Goal: Transaction & Acquisition: Book appointment/travel/reservation

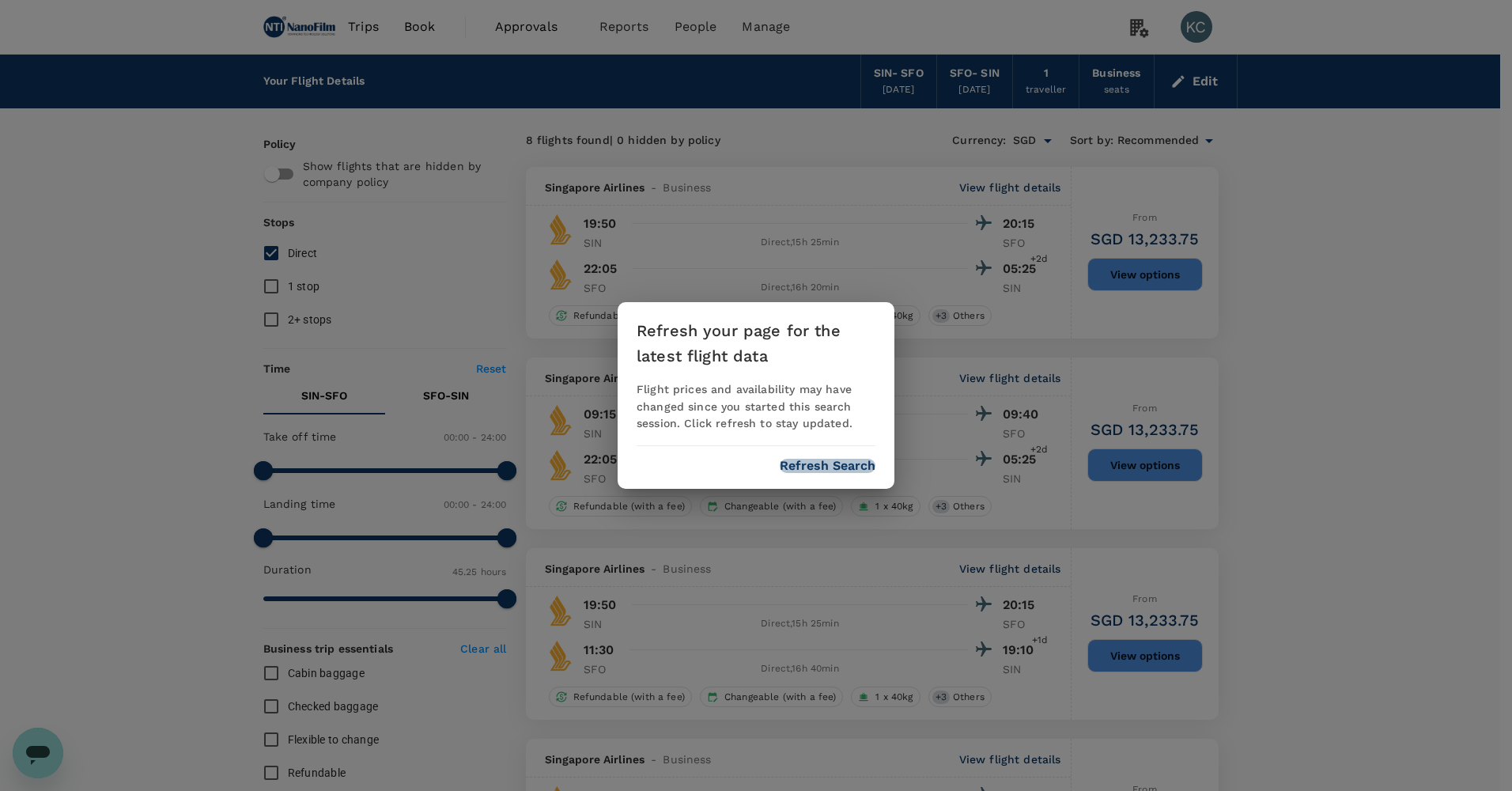
click at [825, 459] on button "Refresh Search" at bounding box center [827, 466] width 96 height 14
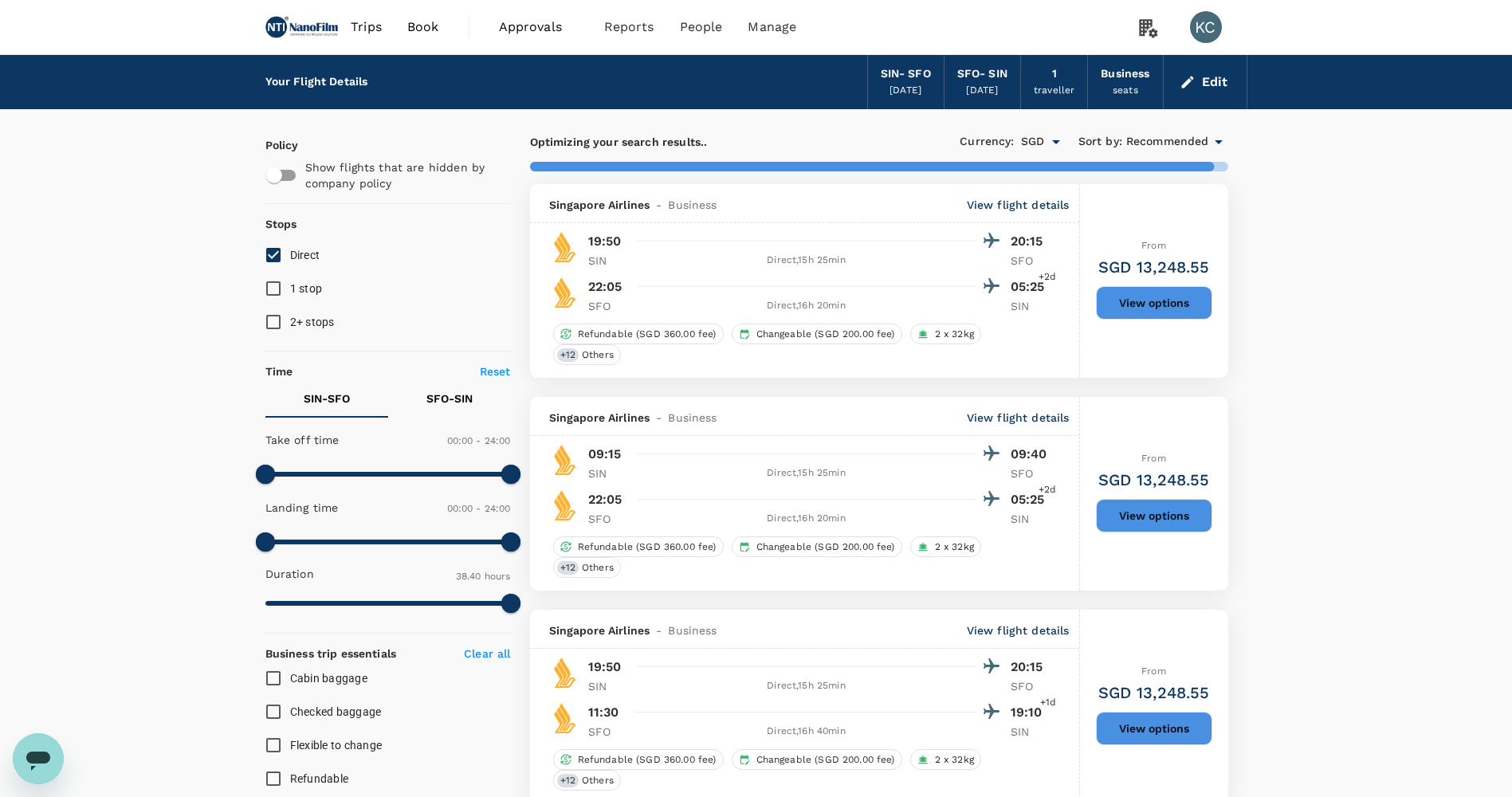
type input "2725"
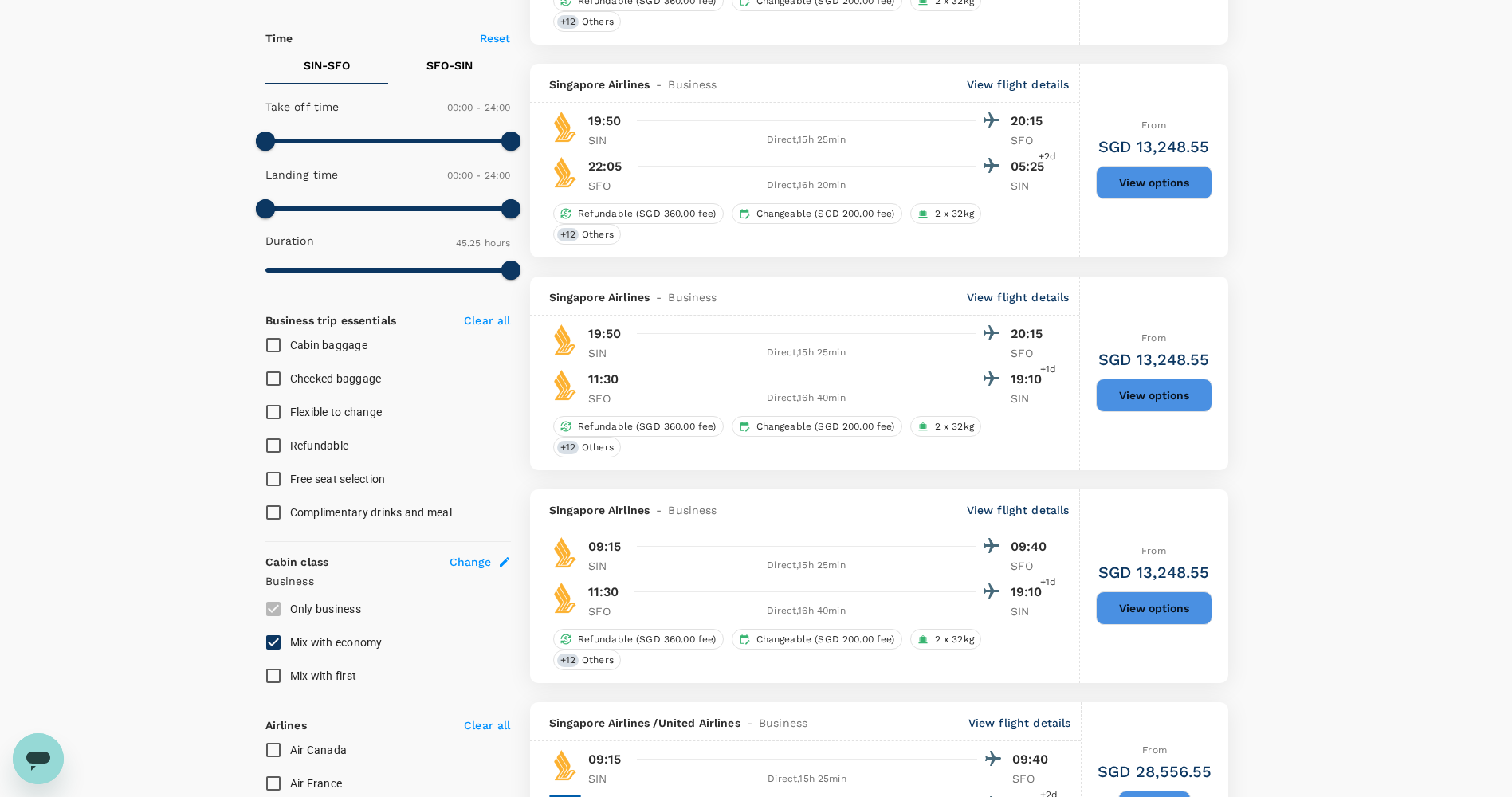
scroll to position [315, 0]
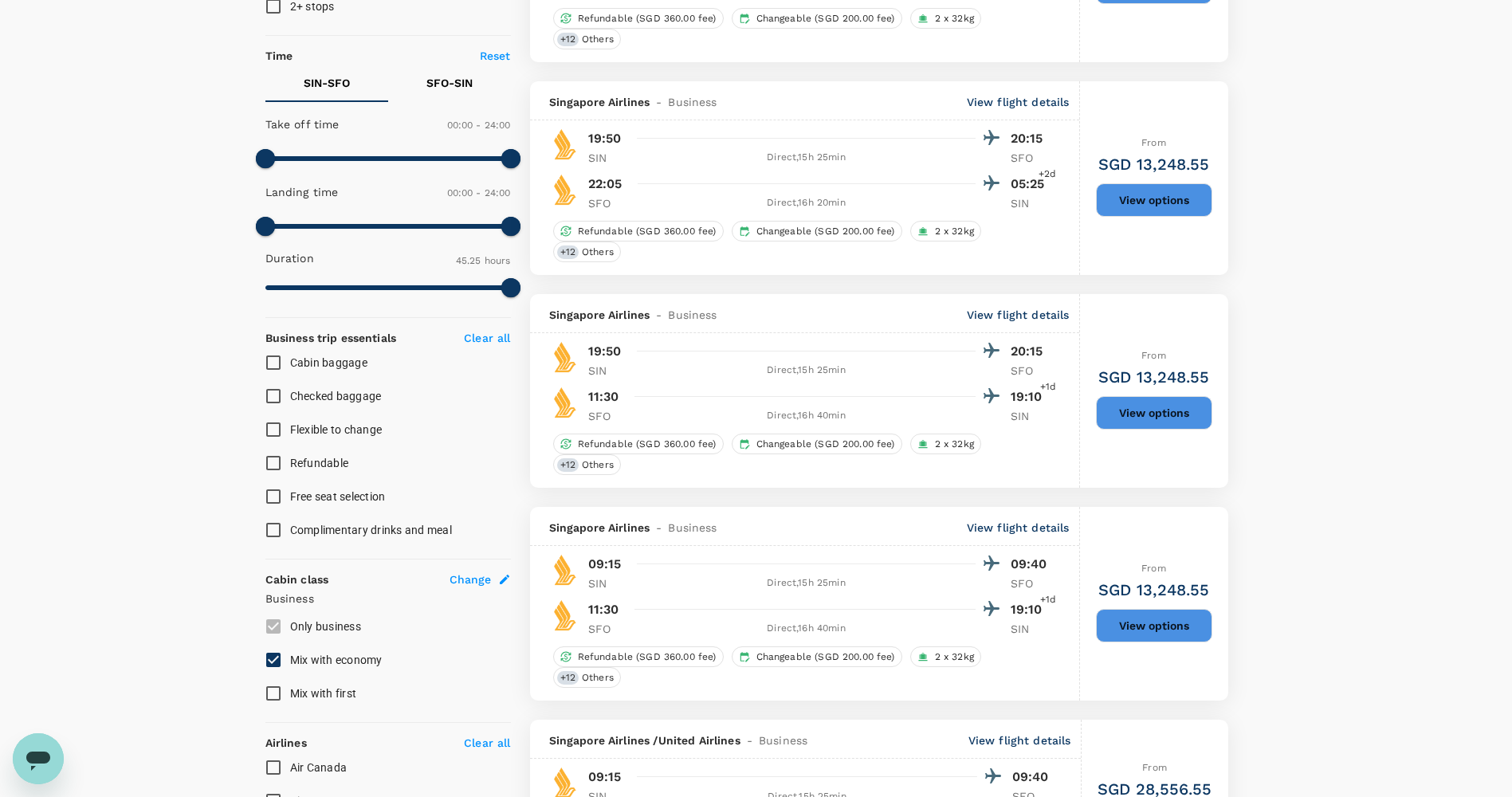
checkbox input "false"
checkbox input "true"
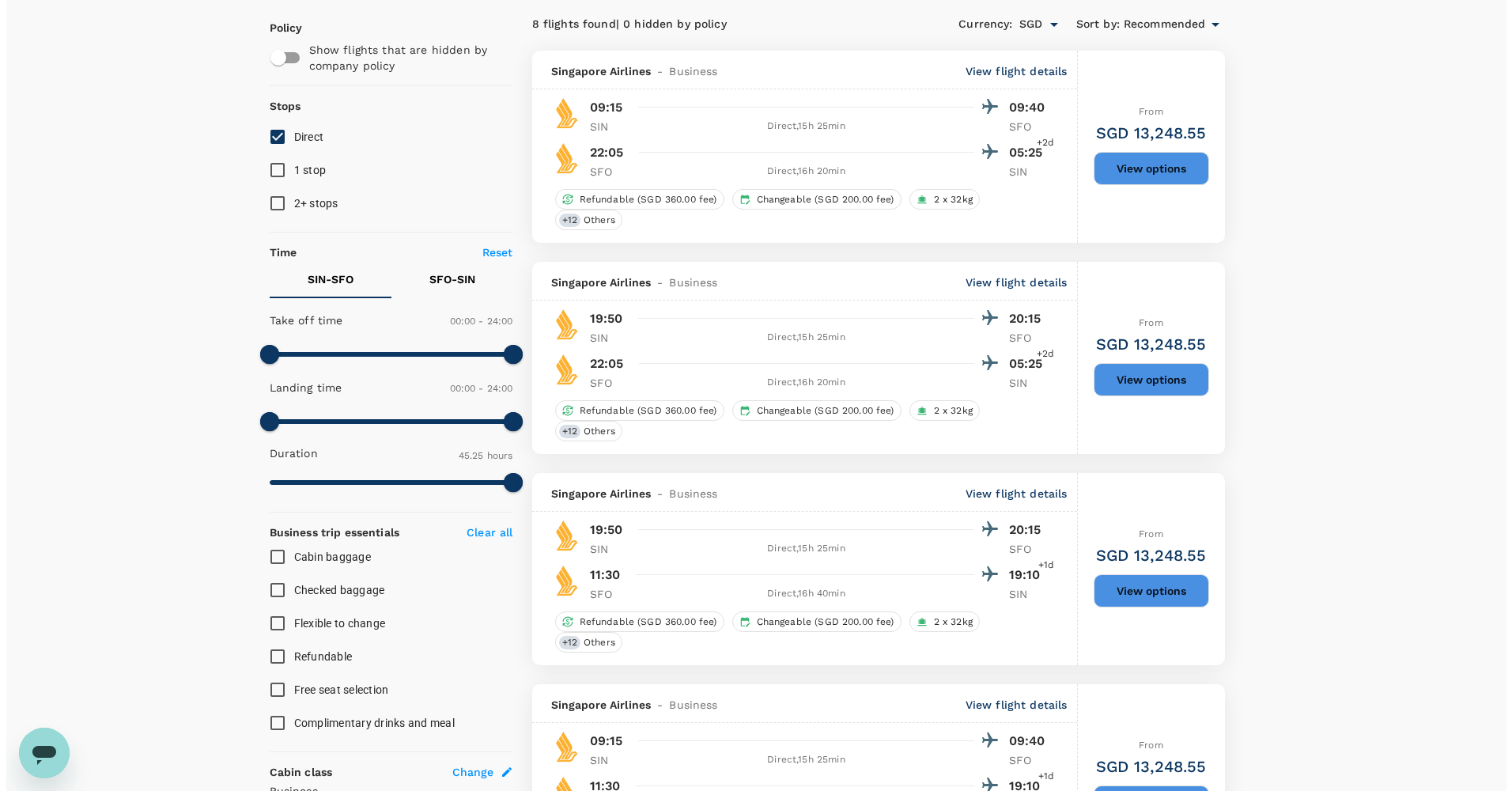
scroll to position [79, 0]
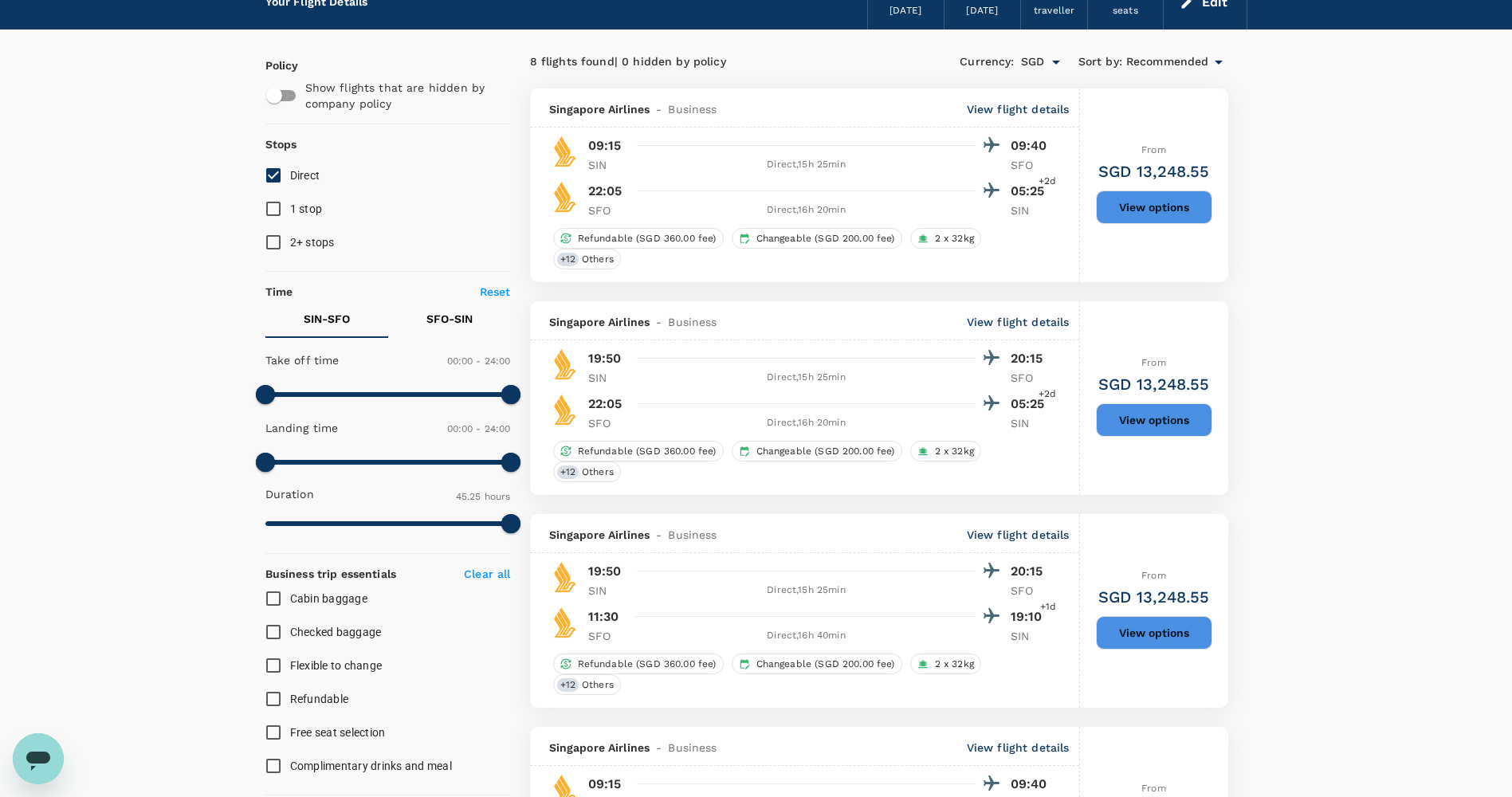
click at [1048, 102] on p "View flight details" at bounding box center [1018, 110] width 102 height 16
